Goal: Task Accomplishment & Management: Complete application form

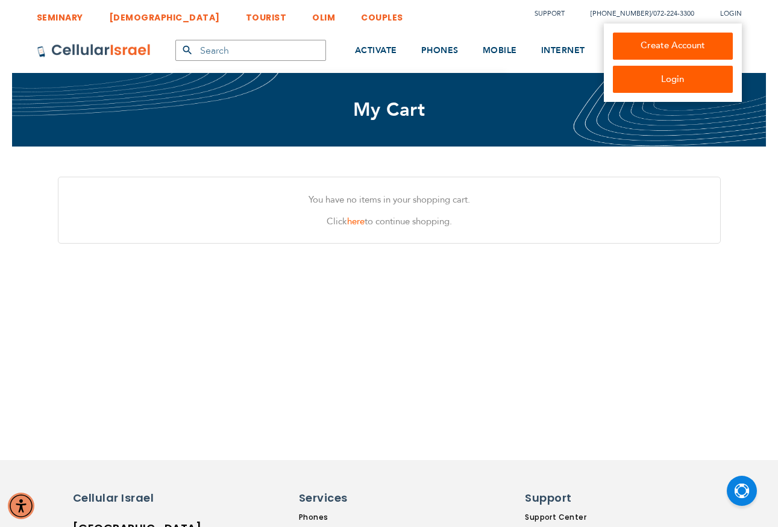
click at [695, 45] on link "Create Account" at bounding box center [673, 46] width 120 height 27
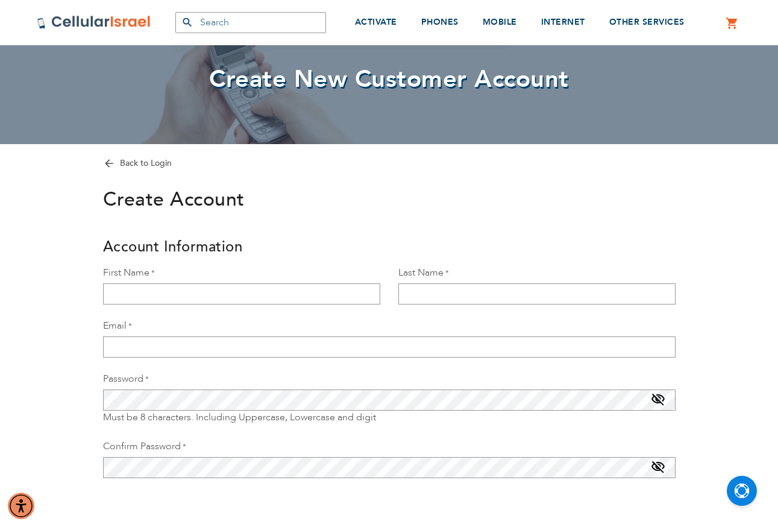
scroll to position [60, 0]
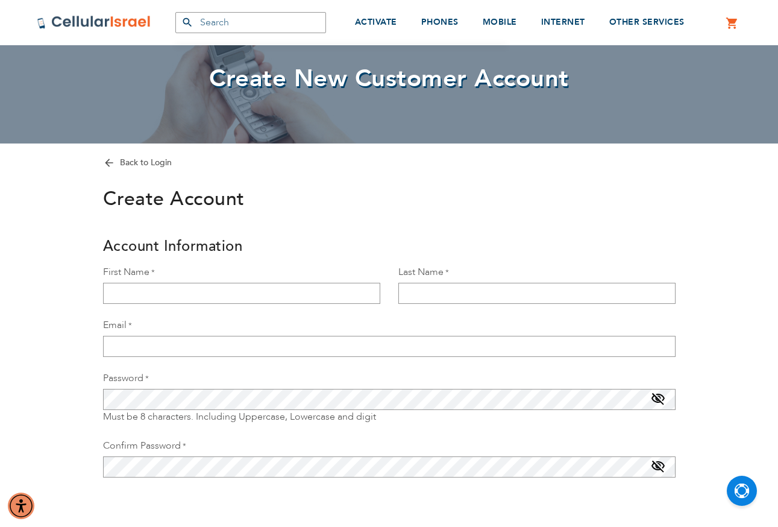
click at [214, 280] on div "First Name" at bounding box center [241, 284] width 295 height 39
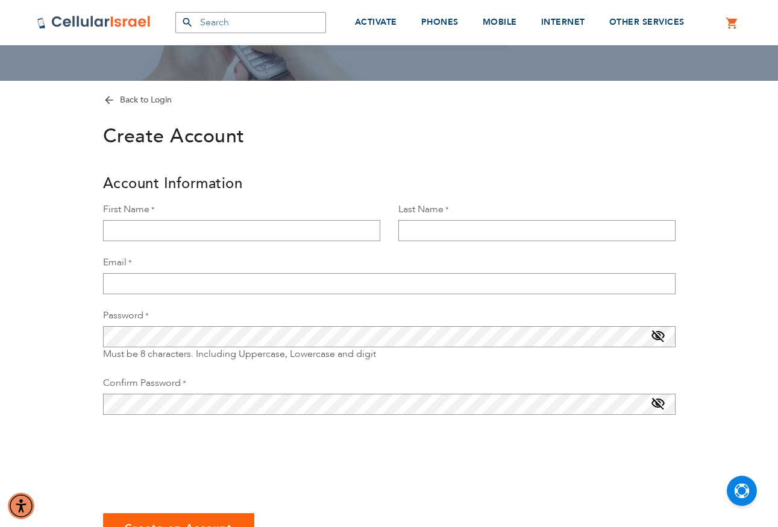
scroll to position [121, 0]
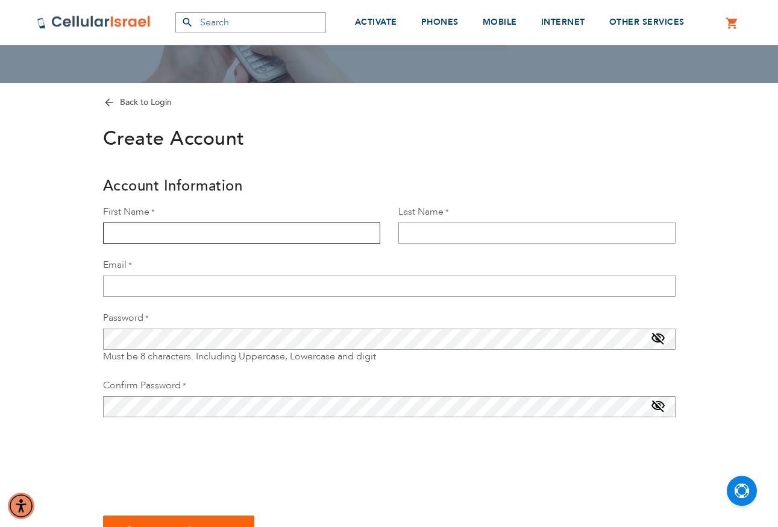
click at [179, 232] on input "First Name" at bounding box center [241, 232] width 277 height 21
type input "ronen"
type input "ram"
type input "ronenram1234@gmail.com"
click at [74, 279] on div "Back to Login Create Account Account Information First Name ronen Last Name ram…" at bounding box center [389, 314] width 723 height 462
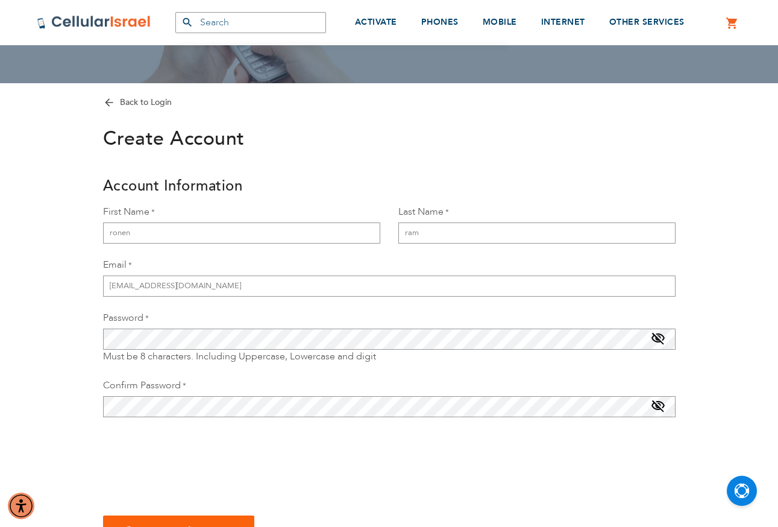
click at [545, 452] on div at bounding box center [389, 464] width 573 height 47
click at [654, 408] on span at bounding box center [658, 408] width 14 height 19
click at [662, 339] on span at bounding box center [658, 340] width 14 height 19
click at [59, 371] on div "Back to Login Create Account Account Information First Name ronen Last Name ram…" at bounding box center [389, 314] width 723 height 462
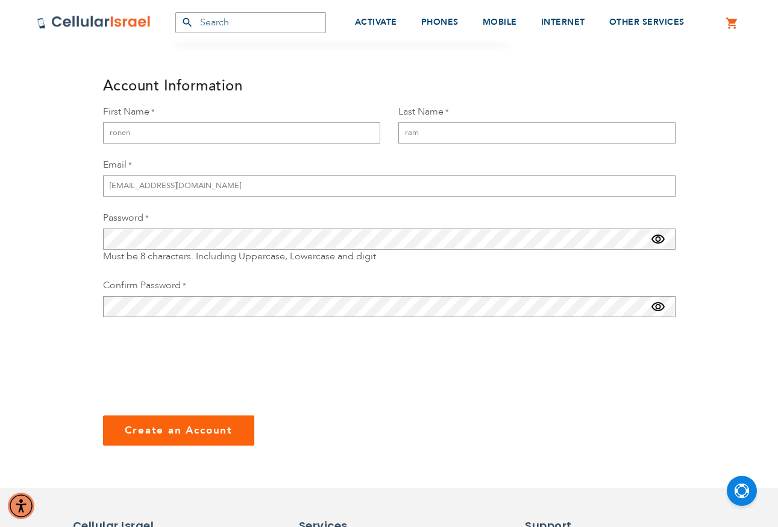
scroll to position [241, 0]
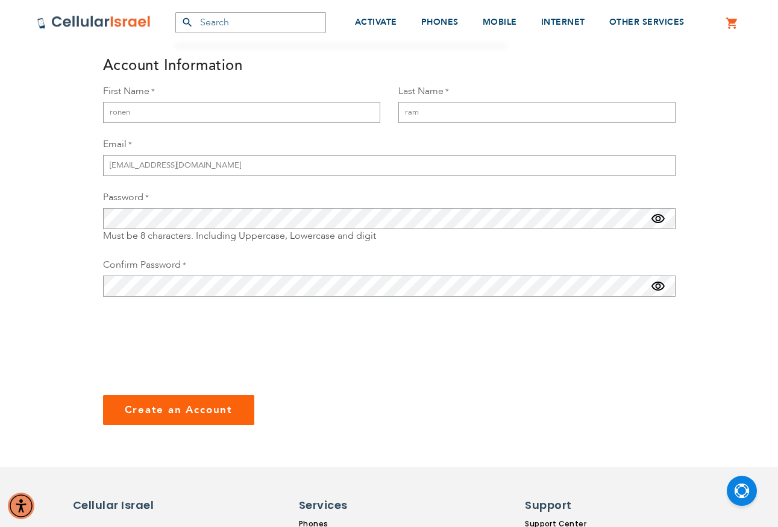
checkbox input "true"
click at [168, 407] on span "Create an Account" at bounding box center [179, 410] width 108 height 14
